Goal: Use online tool/utility: Utilize a website feature to perform a specific function

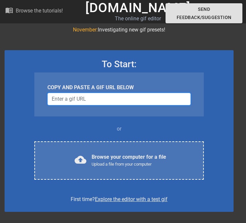
click at [101, 100] on input "Username" at bounding box center [118, 99] width 143 height 12
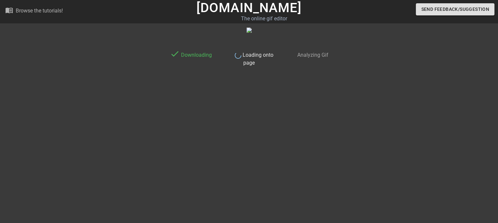
scroll to position [3, 0]
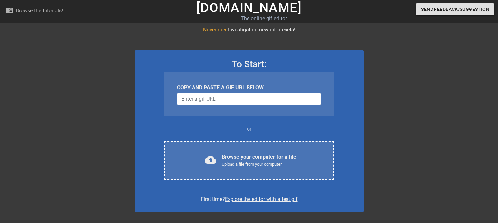
scroll to position [3, 0]
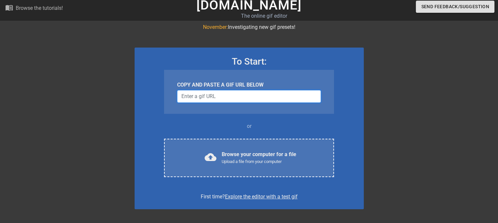
click at [227, 94] on input "Username" at bounding box center [248, 96] width 143 height 12
drag, startPoint x: 210, startPoint y: 96, endPoint x: 109, endPoint y: 118, distance: 103.6
click at [109, 118] on div at bounding box center [77, 121] width 98 height 196
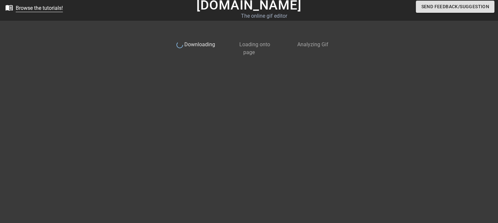
click at [40, 8] on div "Browse the tutorials!" at bounding box center [39, 8] width 47 height 6
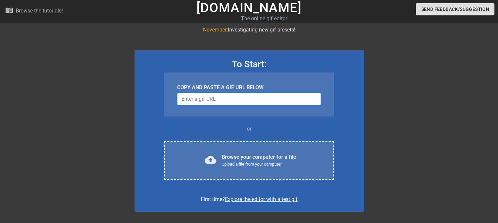
click at [216, 99] on input "Username" at bounding box center [248, 99] width 143 height 12
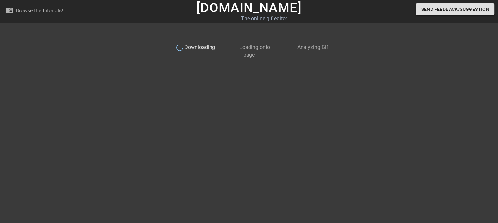
click at [233, 124] on div "done Downloading done Loading onto page done Analyzing Gif" at bounding box center [249, 124] width 165 height 196
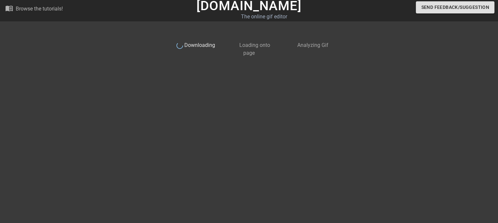
scroll to position [3, 0]
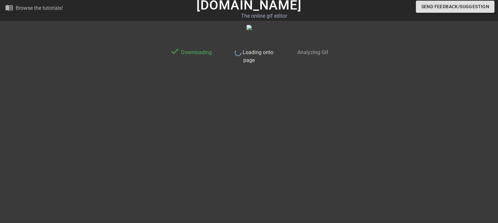
click at [242, 52] on icon at bounding box center [238, 52] width 8 height 8
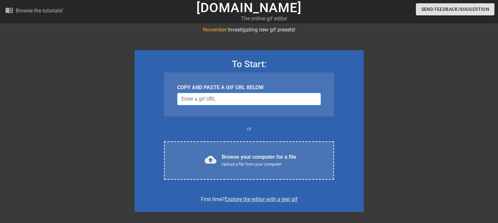
click at [230, 99] on input "Username" at bounding box center [248, 99] width 143 height 12
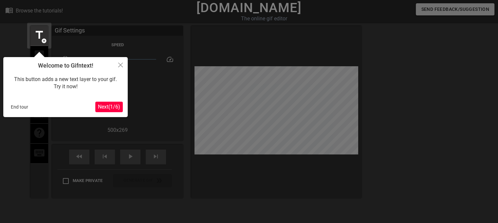
scroll to position [16, 0]
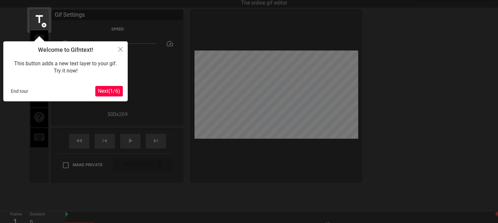
click at [111, 92] on span "Next ( 1 / 6 )" at bounding box center [109, 91] width 22 height 6
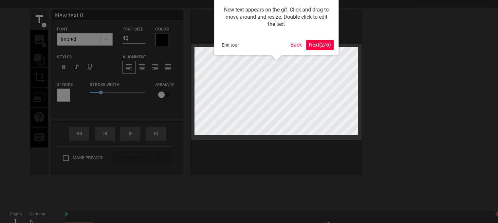
scroll to position [0, 0]
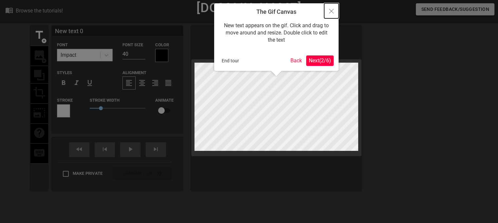
click at [332, 13] on icon "Close" at bounding box center [331, 11] width 5 height 5
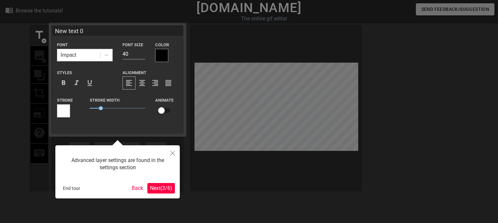
scroll to position [16, 0]
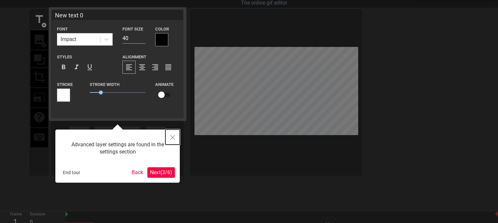
click at [171, 134] on button "Close" at bounding box center [172, 136] width 14 height 15
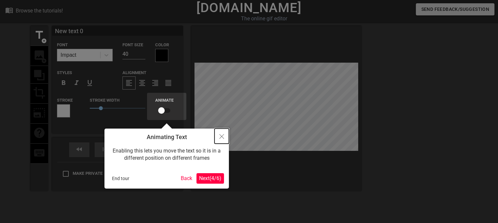
click at [216, 138] on button "Close" at bounding box center [221, 135] width 14 height 15
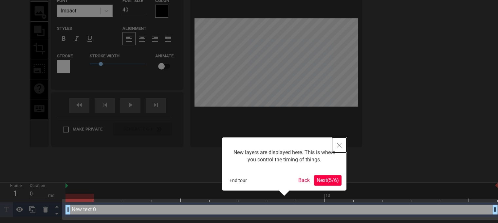
click at [342, 145] on button "Close" at bounding box center [339, 144] width 14 height 15
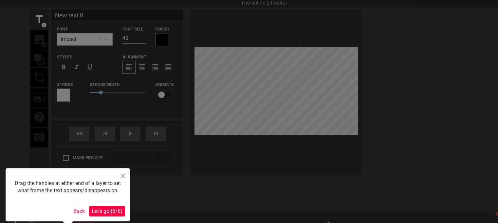
scroll to position [0, 0]
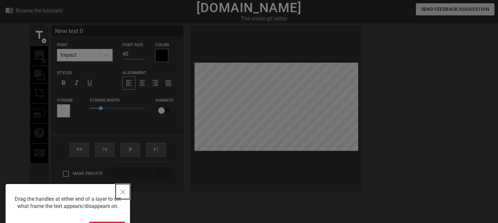
click at [126, 192] on button "Close" at bounding box center [123, 191] width 14 height 15
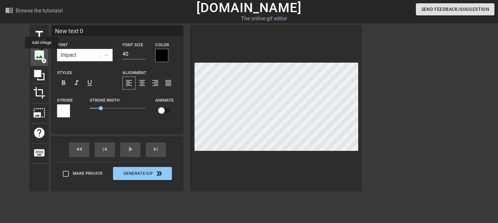
click at [38, 55] on span "image" at bounding box center [39, 55] width 12 height 12
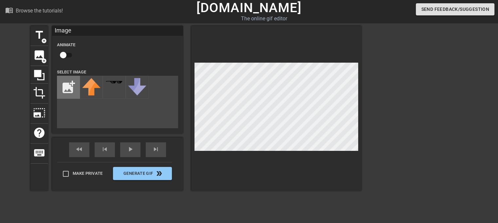
click at [66, 87] on input "file" at bounding box center [68, 87] width 22 height 22
click at [69, 92] on input "file" at bounding box center [68, 87] width 22 height 22
type input "C:\fakepath\bba300-broadband-amplifier-hero-view-[PERSON_NAME]-schwarz_200_5675…"
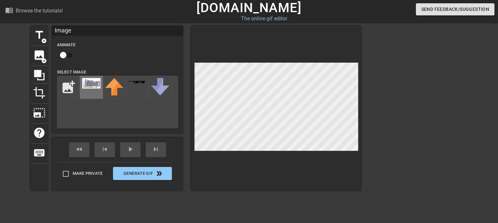
click at [93, 86] on img at bounding box center [91, 83] width 18 height 10
click at [42, 40] on span "add_circle" at bounding box center [44, 41] width 6 height 6
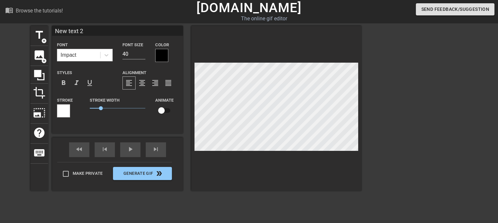
scroll to position [1, 1]
type input "New tex 2"
type textarea "New tex 2"
type input "New tex2"
type textarea "New tex2"
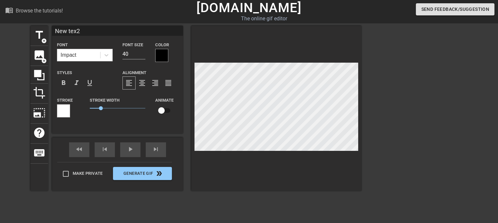
type input "New te2"
type textarea "New te2"
type input "New text 0"
click at [42, 54] on span "image" at bounding box center [39, 55] width 12 height 12
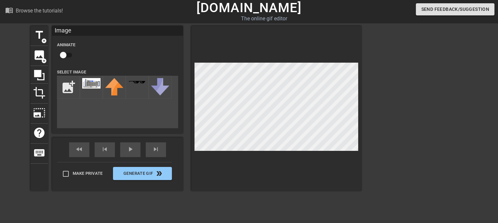
click at [141, 59] on div "Animate" at bounding box center [117, 51] width 131 height 21
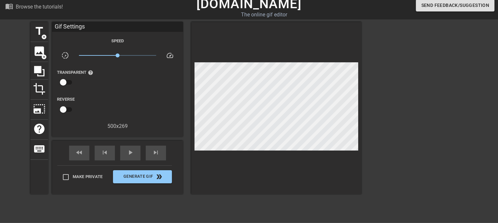
scroll to position [0, 0]
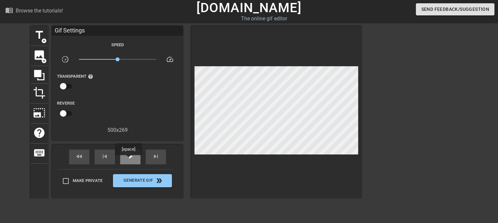
click at [128, 159] on span "play_arrow" at bounding box center [130, 156] width 8 height 8
click at [428, 115] on div at bounding box center [418, 124] width 98 height 196
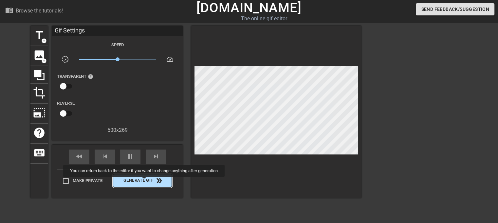
click at [146, 181] on span "Generate Gif double_arrow" at bounding box center [143, 180] width 54 height 8
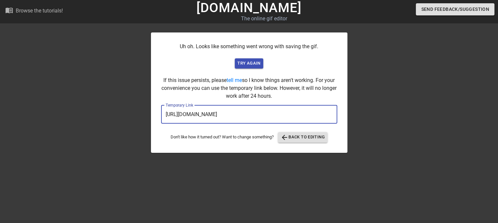
drag, startPoint x: 304, startPoint y: 114, endPoint x: 161, endPoint y: 113, distance: 142.4
click at [161, 113] on input "[URL][DOMAIN_NAME]" at bounding box center [249, 114] width 176 height 18
click at [249, 64] on span "try again" at bounding box center [248, 64] width 23 height 8
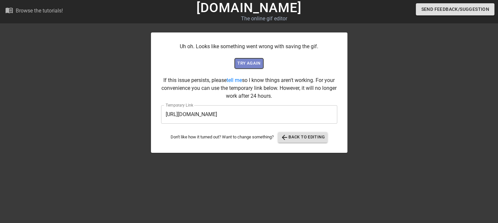
click at [248, 63] on span "try again" at bounding box center [248, 64] width 23 height 8
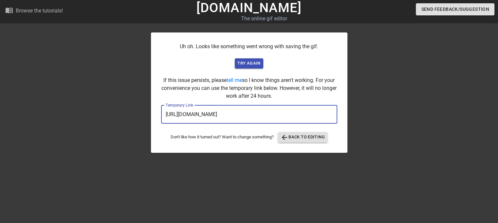
drag, startPoint x: 305, startPoint y: 114, endPoint x: 147, endPoint y: 110, distance: 158.2
click at [148, 109] on div "Uh oh. Looks like something went wrong with saving the gif. try again If this i…" at bounding box center [249, 124] width 498 height 196
